Goal: Transaction & Acquisition: Obtain resource

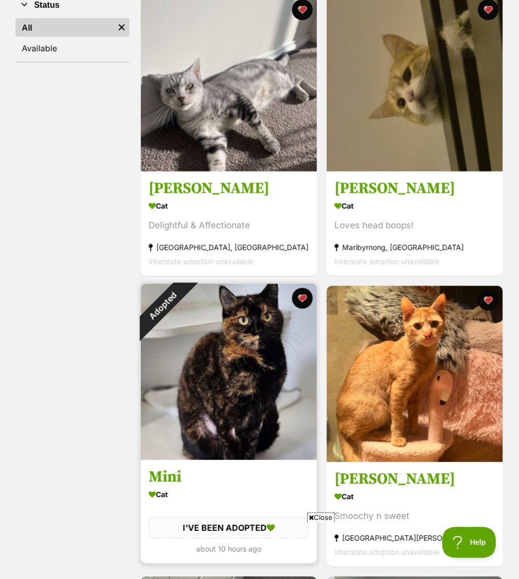
click at [185, 300] on div "Adopted" at bounding box center [163, 306] width 44 height 44
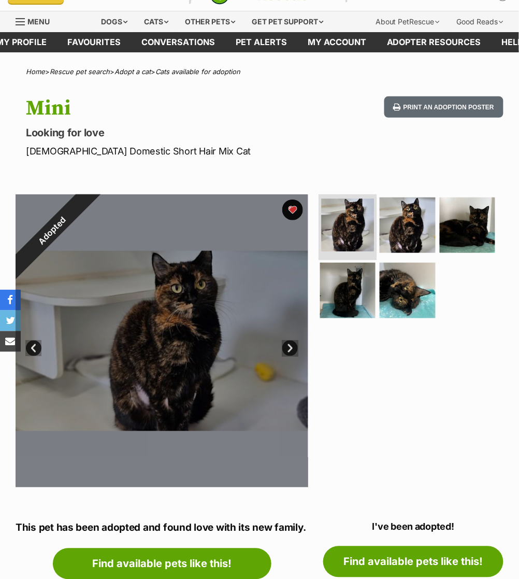
scroll to position [11, 0]
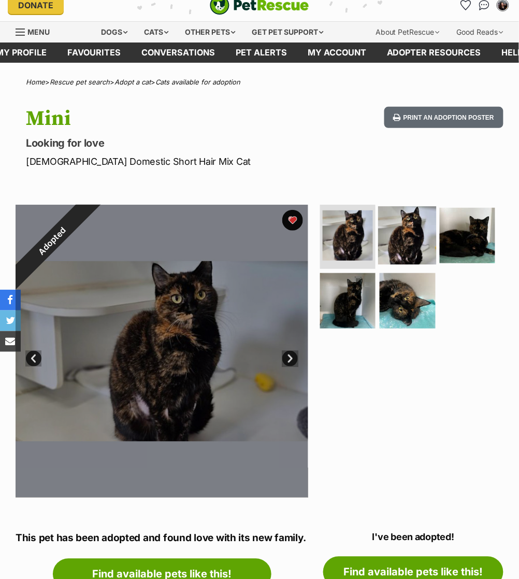
click at [415, 244] on img at bounding box center [408, 235] width 59 height 59
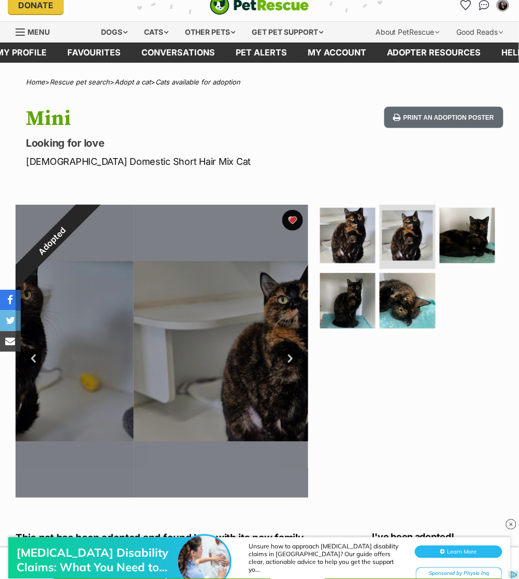
scroll to position [0, 0]
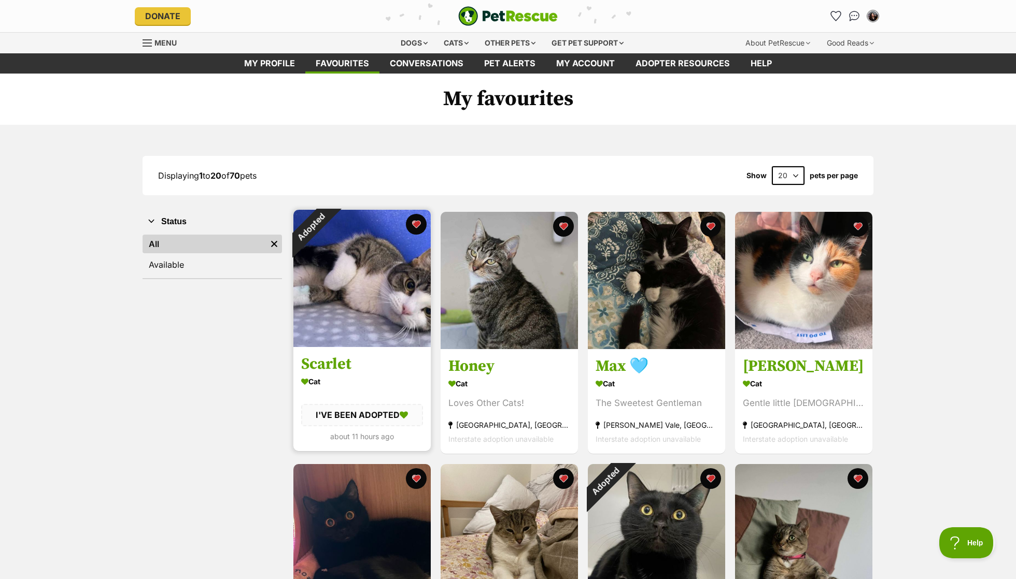
click div "Adopted"
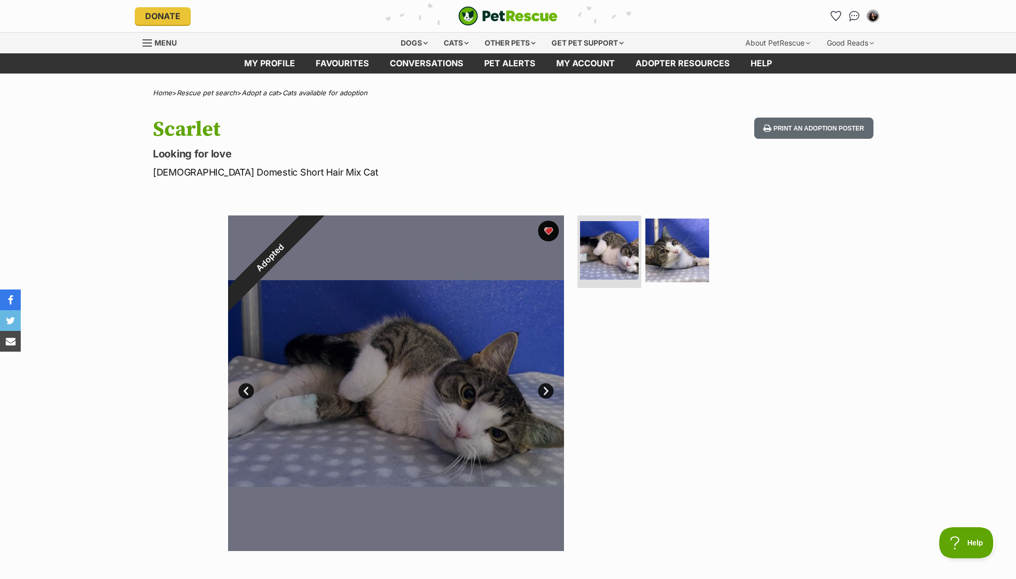
click at [312, 228] on div "Adopted" at bounding box center [270, 258] width 84 height 84
click at [554, 226] on button "favourite" at bounding box center [548, 231] width 21 height 21
click at [340, 55] on link "Favourites" at bounding box center [342, 63] width 74 height 20
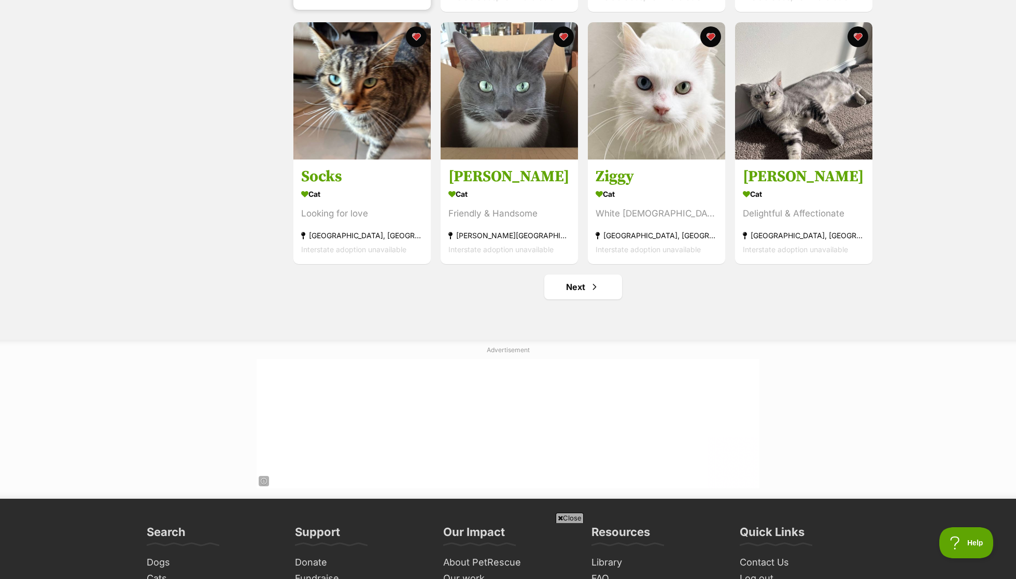
scroll to position [1200, 0]
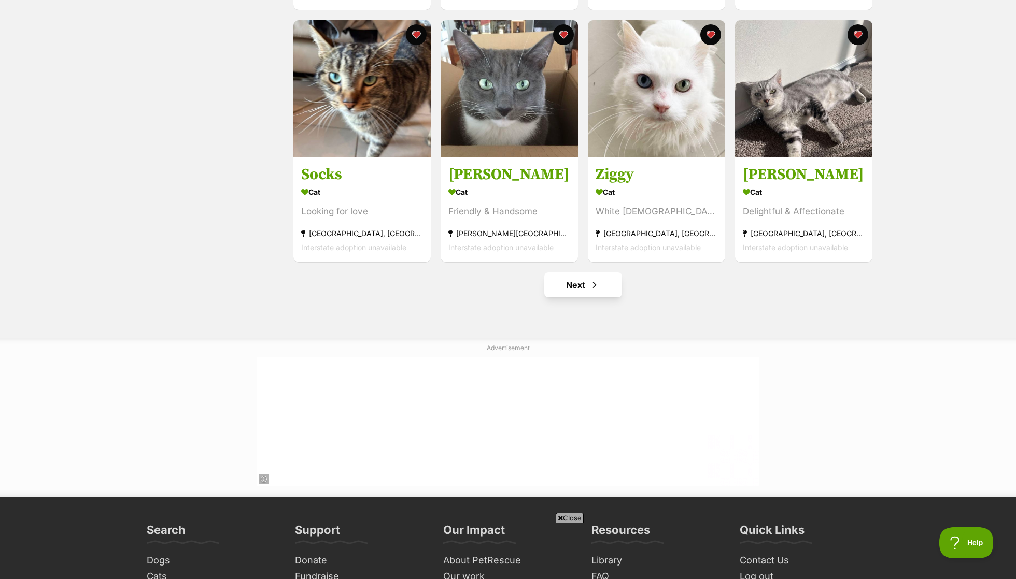
click at [568, 279] on link "Next" at bounding box center [583, 285] width 78 height 25
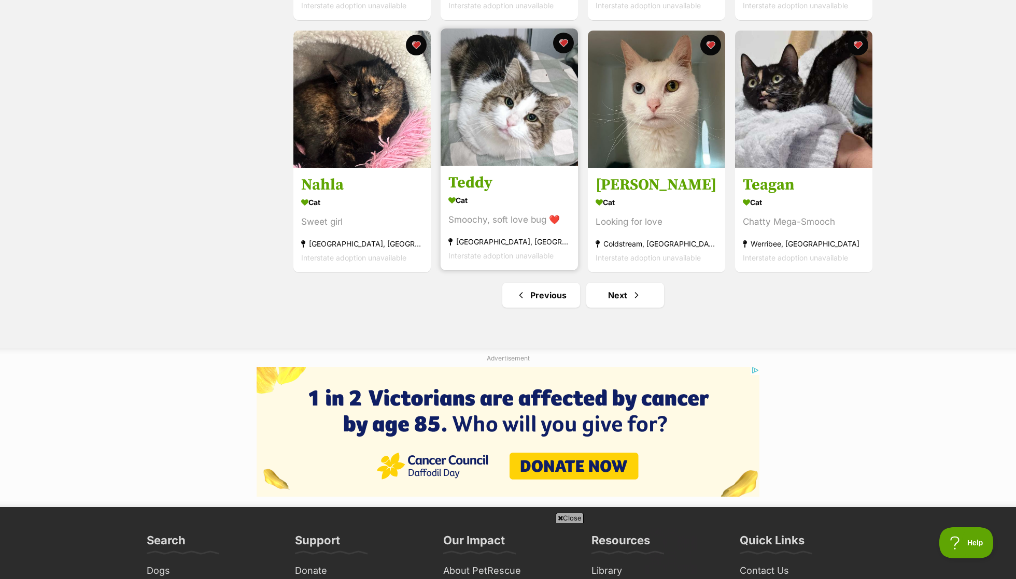
scroll to position [1192, 0]
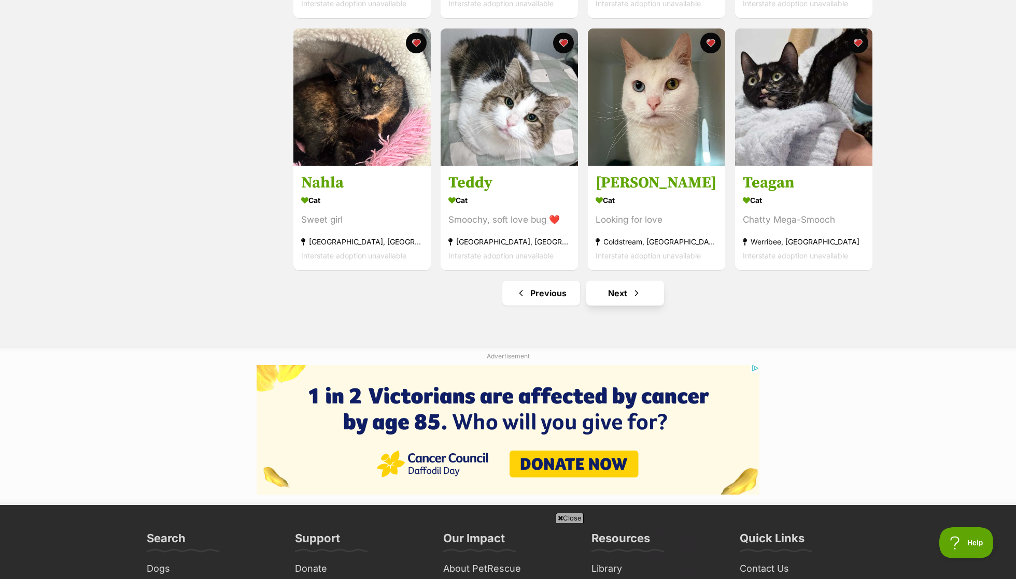
click at [625, 293] on link "Next" at bounding box center [625, 293] width 78 height 25
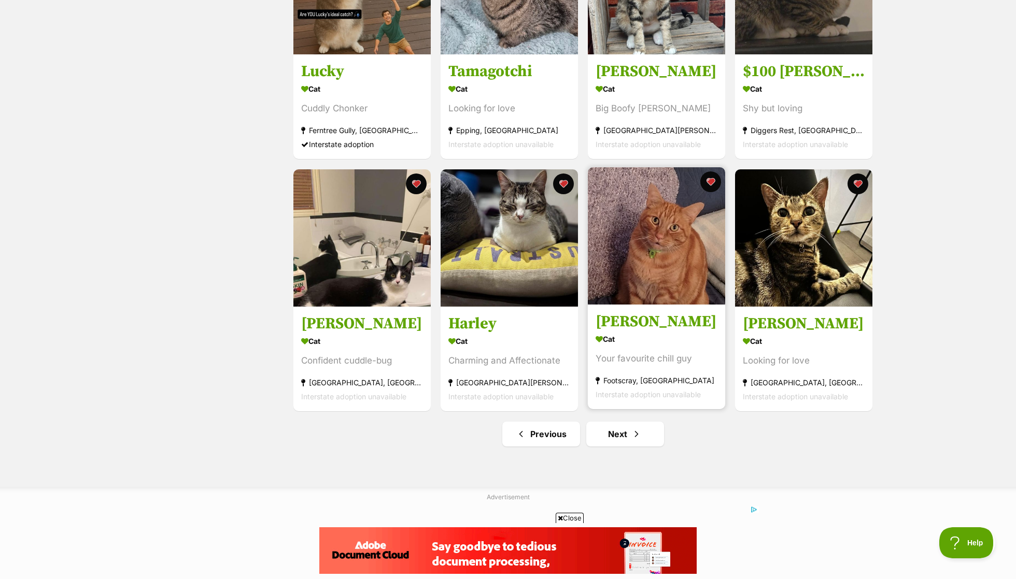
scroll to position [1035, 0]
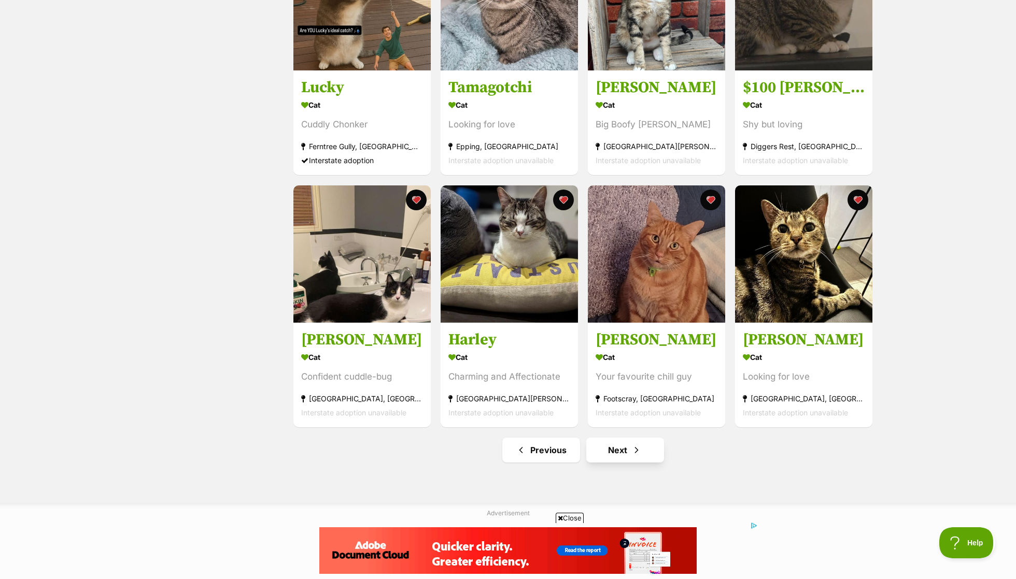
click at [639, 455] on link "Next" at bounding box center [625, 450] width 78 height 25
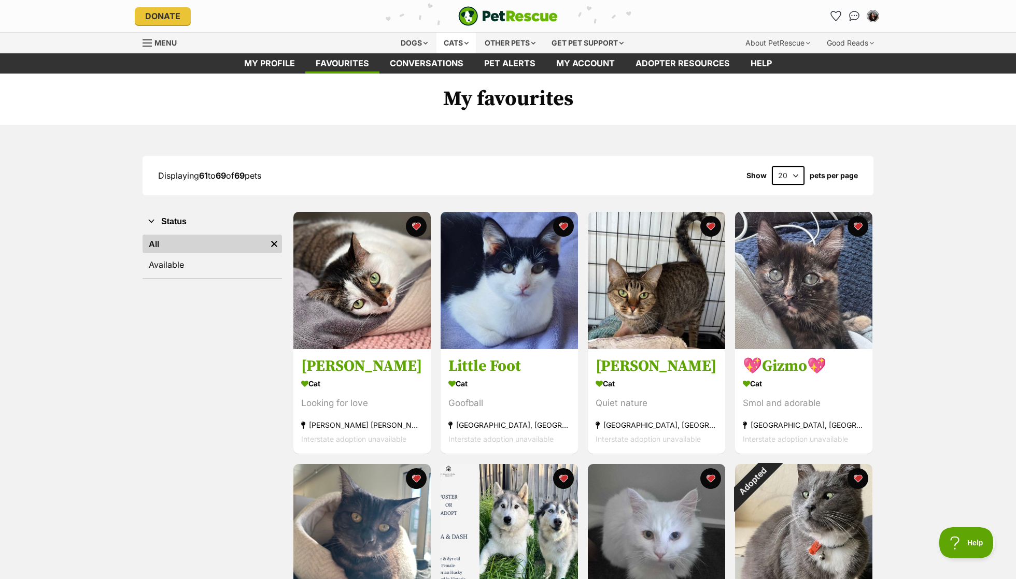
click at [451, 33] on div "Cats" at bounding box center [455, 43] width 39 height 21
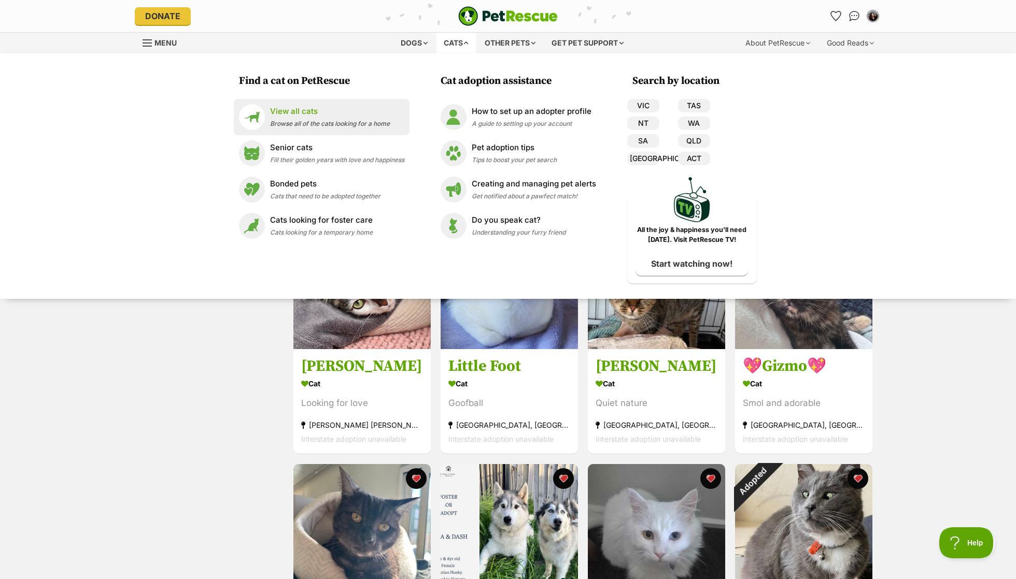
click at [286, 123] on span "Browse all of the cats looking for a home" at bounding box center [330, 124] width 120 height 8
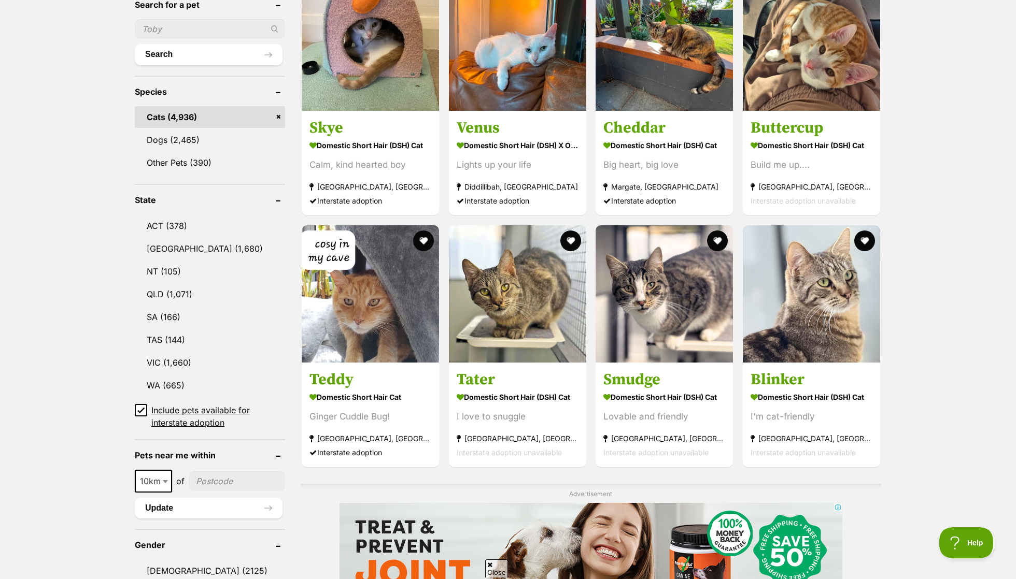
click at [163, 480] on b at bounding box center [165, 481] width 5 height 3
select select "25"
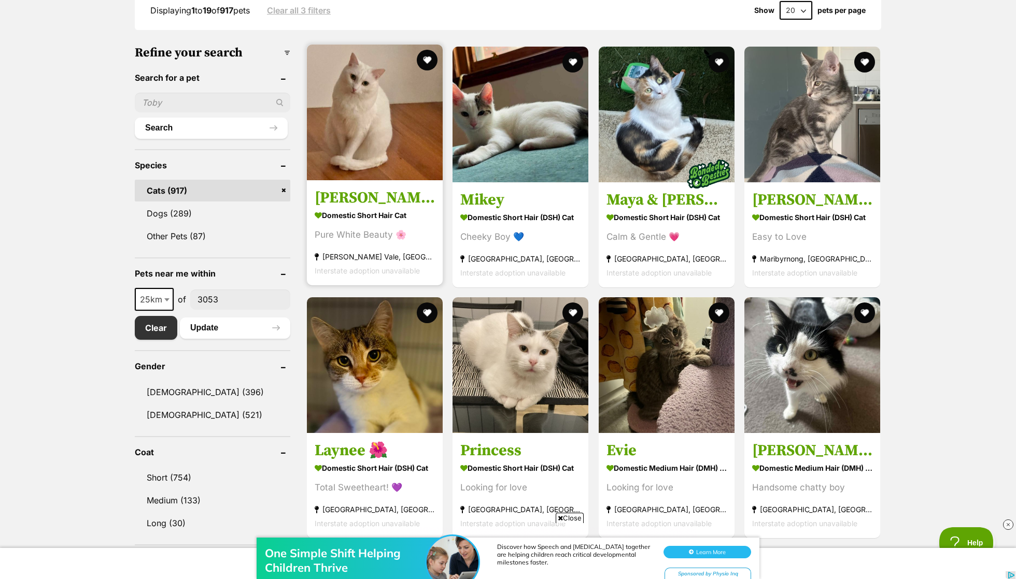
scroll to position [291, 0]
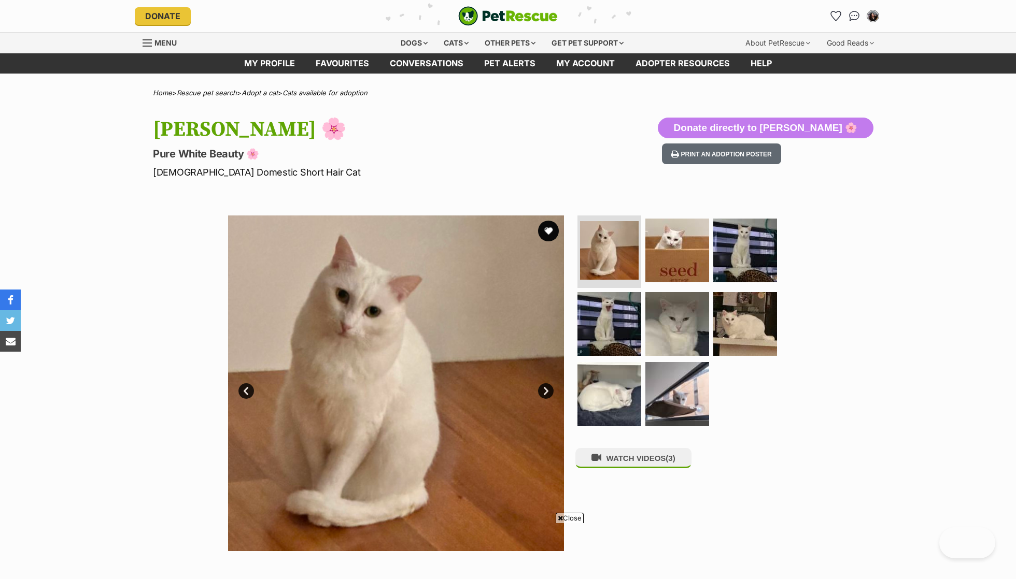
scroll to position [410, 0]
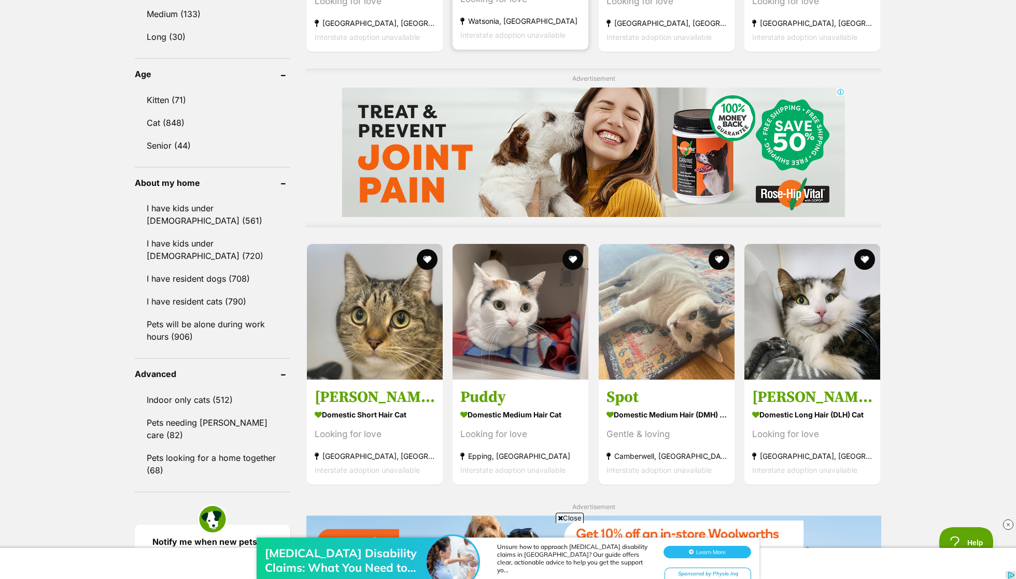
scroll to position [783, 0]
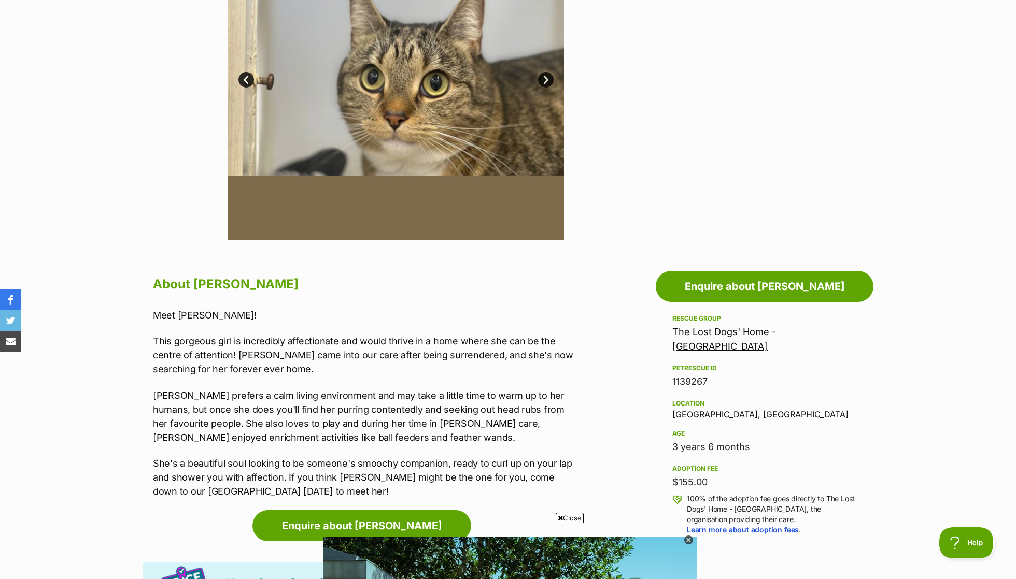
scroll to position [436, 0]
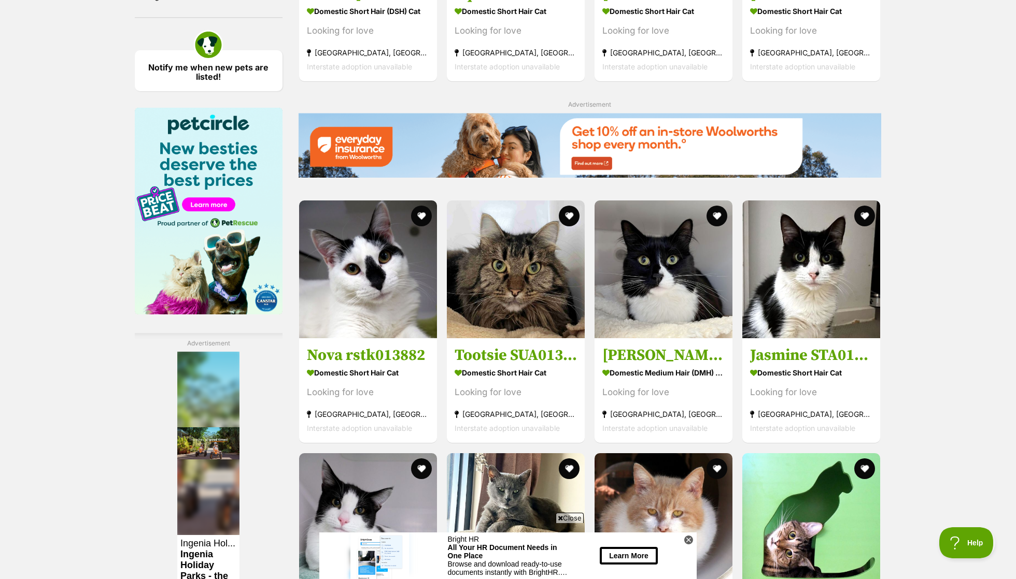
scroll to position [1395, 0]
